Goal: Task Accomplishment & Management: Manage account settings

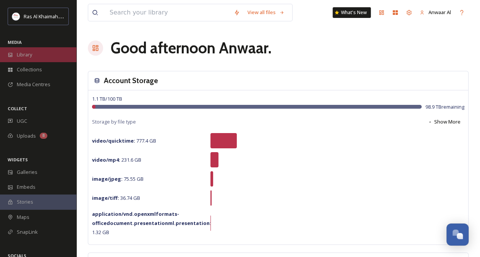
click at [33, 53] on div "Library" at bounding box center [38, 54] width 76 height 15
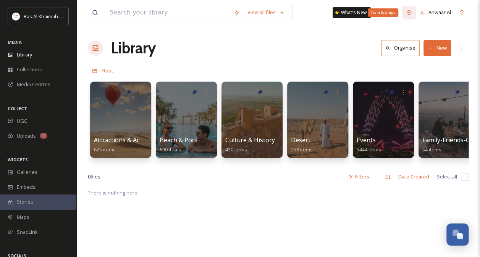
click at [408, 12] on icon at bounding box center [409, 12] width 5 height 5
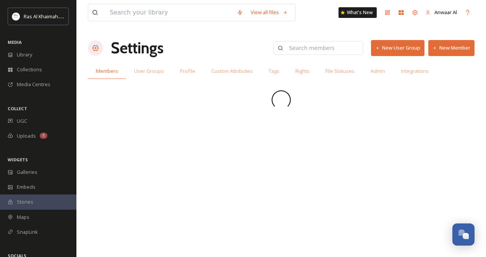
click at [448, 50] on button "New Member" at bounding box center [451, 48] width 46 height 16
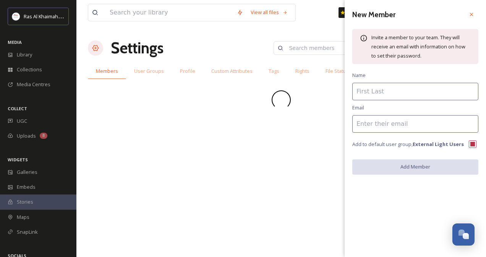
click at [386, 91] on input at bounding box center [415, 92] width 126 height 18
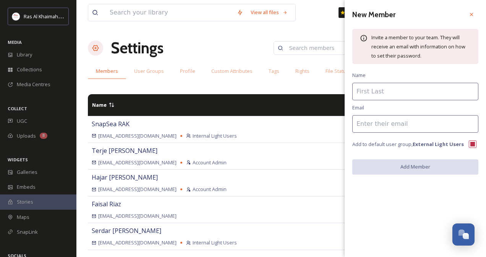
click at [355, 125] on input at bounding box center [415, 124] width 126 height 18
paste input "[PERSON_NAME][EMAIL_ADDRESS][DOMAIN_NAME]"
type input "[PERSON_NAME][EMAIL_ADDRESS][DOMAIN_NAME]"
click at [373, 95] on input at bounding box center [415, 92] width 126 height 18
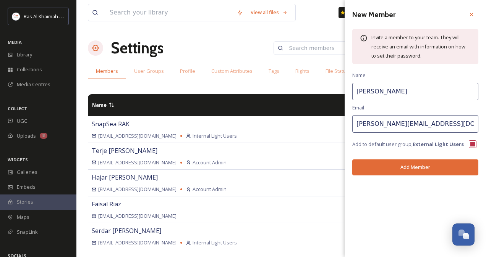
type input "[PERSON_NAME]"
click at [417, 167] on button "Add Member" at bounding box center [415, 168] width 126 height 16
